Goal: Task Accomplishment & Management: Use online tool/utility

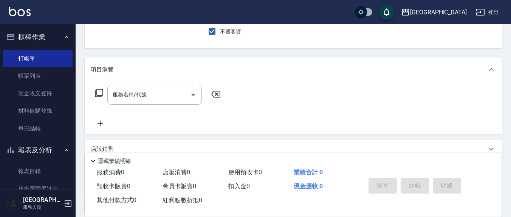
scroll to position [79, 0]
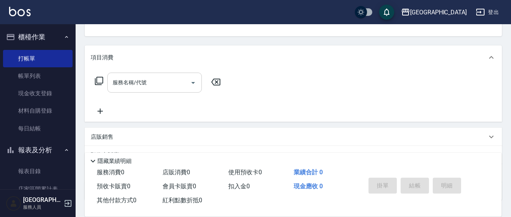
click at [152, 87] on input "服務名稱/代號" at bounding box center [149, 82] width 76 height 13
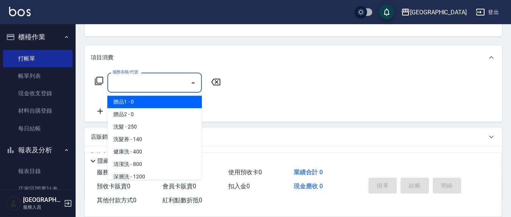
type input "2"
type input "21"
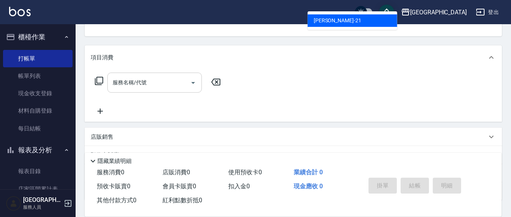
scroll to position [73, 0]
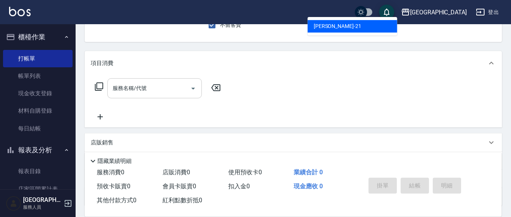
type input "21"
click at [152, 87] on input "服務名稱/代號" at bounding box center [149, 88] width 76 height 13
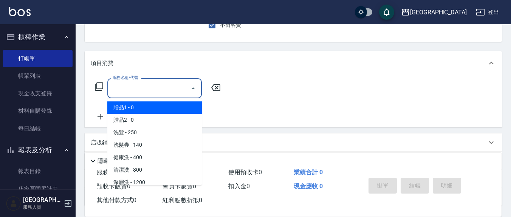
type input "2"
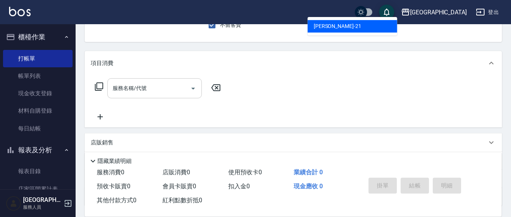
type input "210"
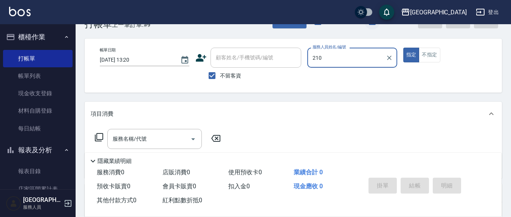
scroll to position [0, 0]
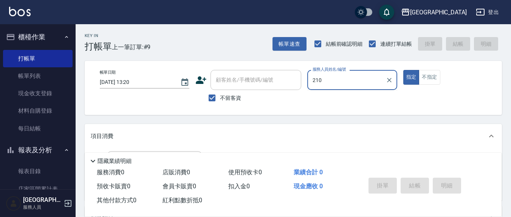
click at [388, 85] on div at bounding box center [389, 80] width 10 height 20
click at [389, 79] on icon "Clear" at bounding box center [389, 80] width 5 height 5
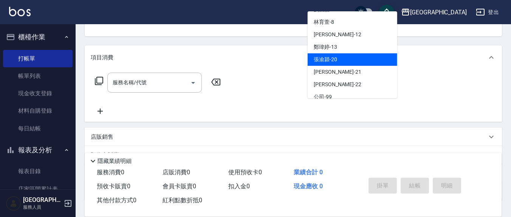
scroll to position [44, 0]
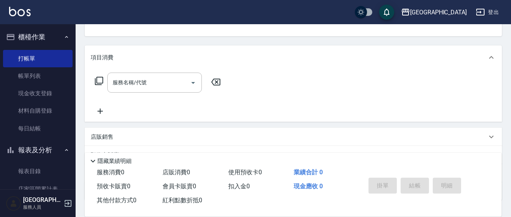
click at [281, 93] on div "服務名稱/代號 服務名稱/代號" at bounding box center [294, 96] width 418 height 52
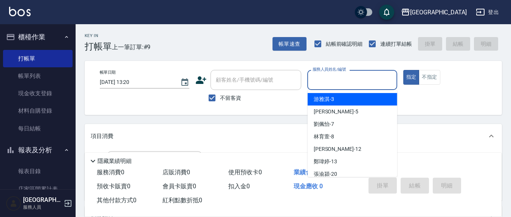
click at [357, 75] on input "服務人員姓名/編號" at bounding box center [352, 79] width 83 height 13
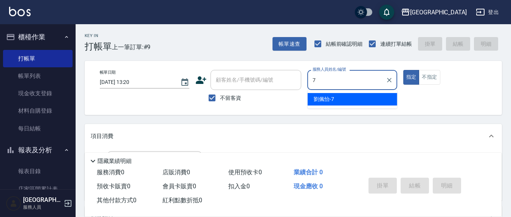
type input "7"
type button "true"
type input "[PERSON_NAME]7"
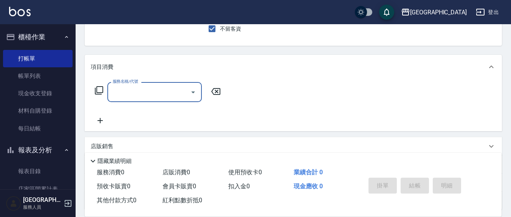
scroll to position [79, 0]
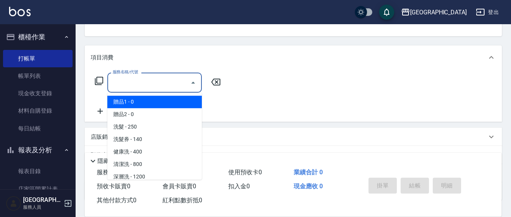
click at [147, 77] on input "服務名稱/代號" at bounding box center [149, 82] width 76 height 13
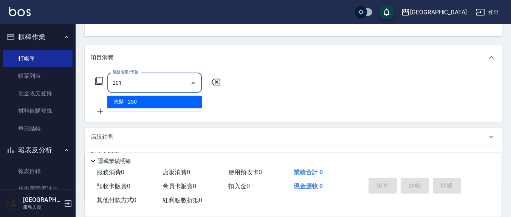
type input "洗髮(201)"
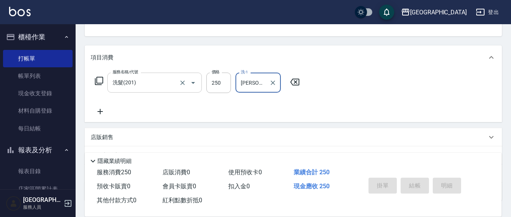
type input "[PERSON_NAME]-21"
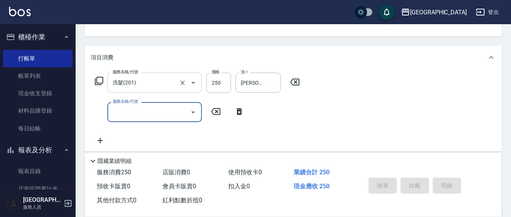
type input "[DATE] 14:14"
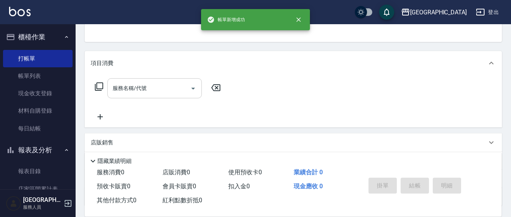
scroll to position [0, 0]
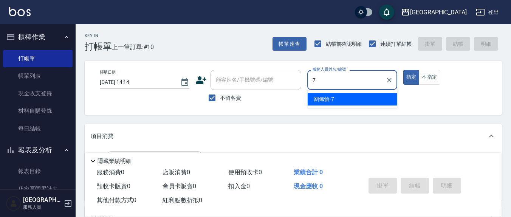
type input "[PERSON_NAME]7"
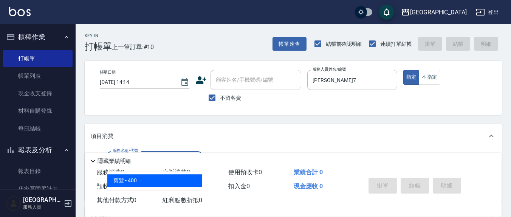
type input "剪髮(401)"
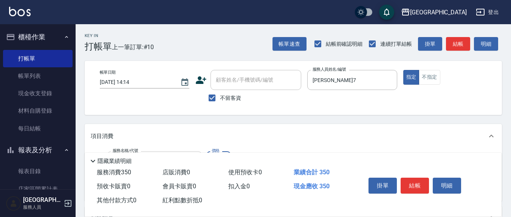
type input "350"
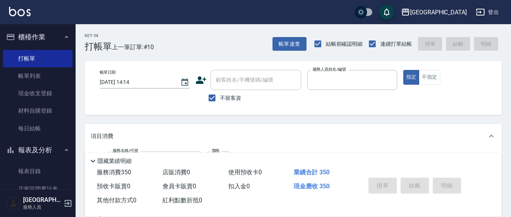
click at [404, 70] on button "指定" at bounding box center [412, 77] width 16 height 15
